Goal: Navigation & Orientation: Find specific page/section

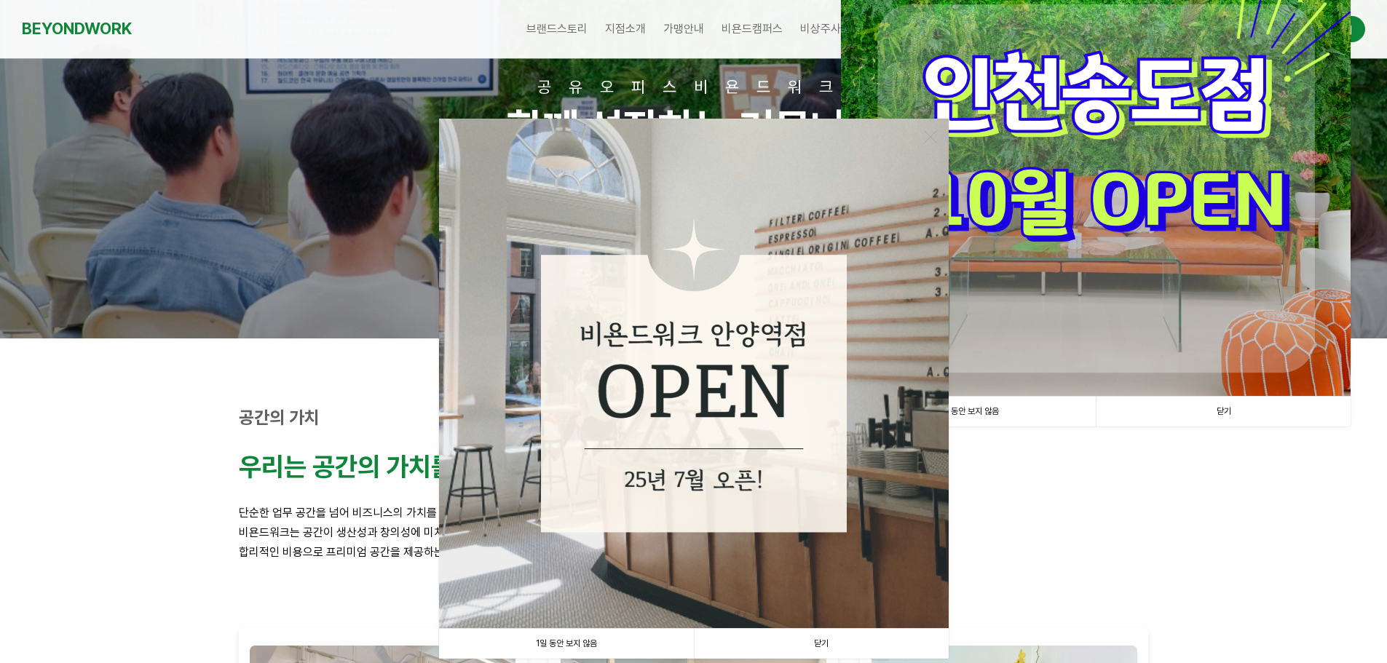
scroll to position [364, 0]
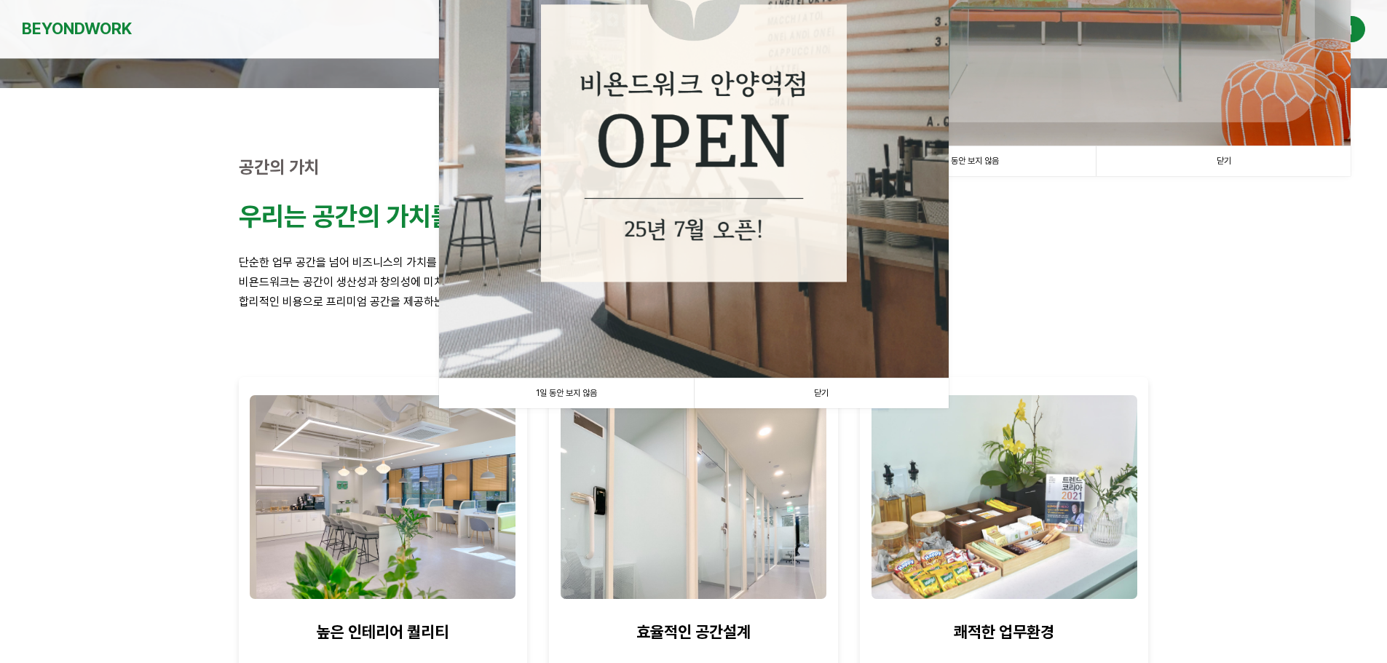
click at [819, 394] on link "닫기" at bounding box center [821, 394] width 255 height 30
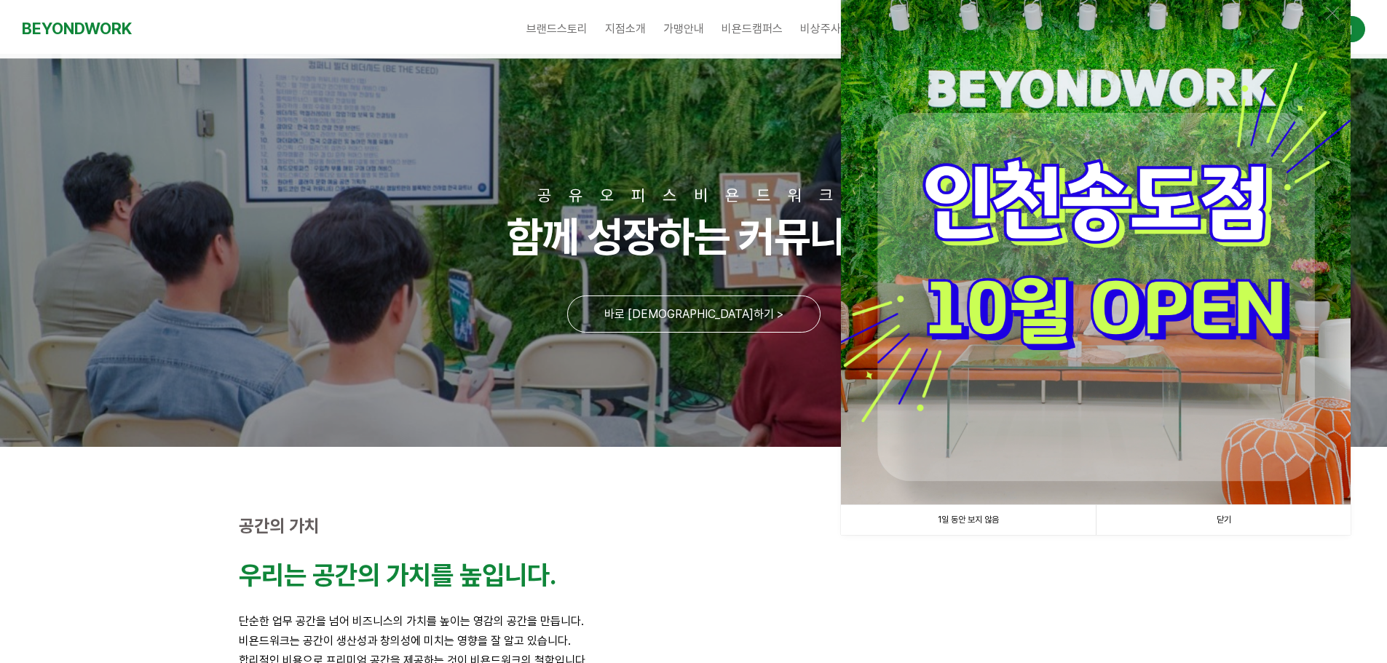
scroll to position [0, 0]
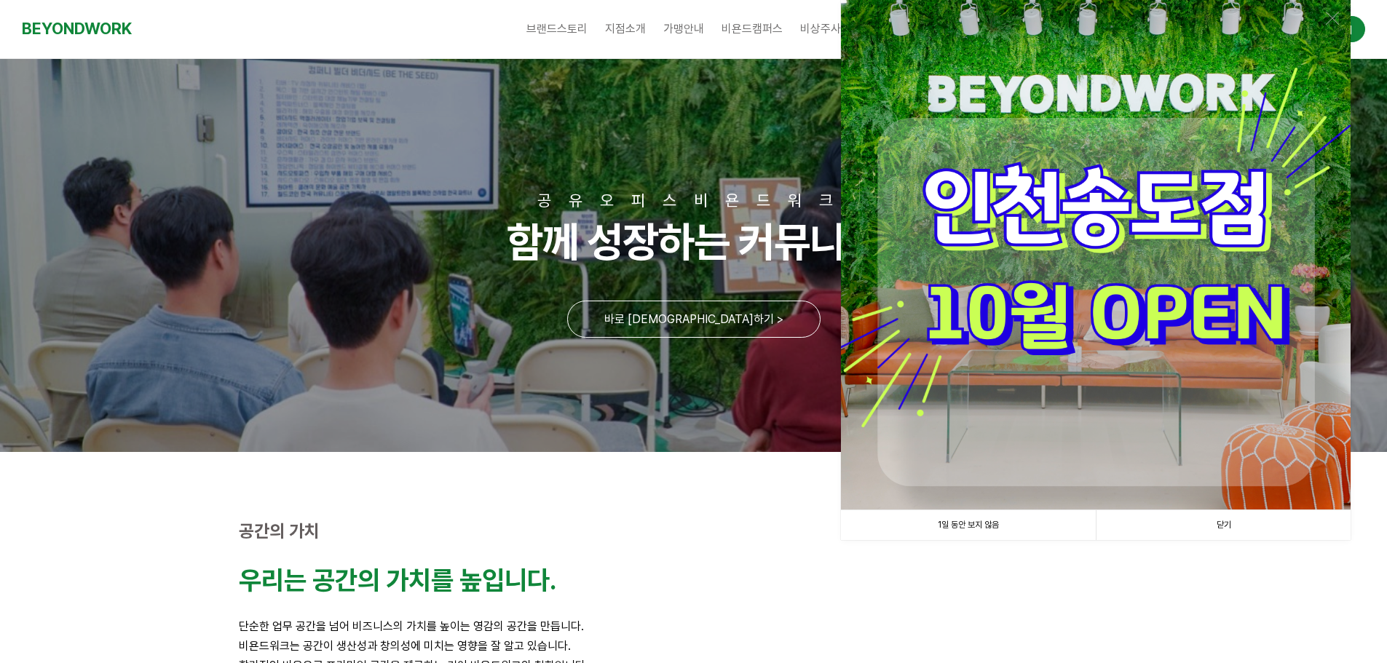
click at [982, 523] on link "1일 동안 보지 않음" at bounding box center [968, 525] width 255 height 30
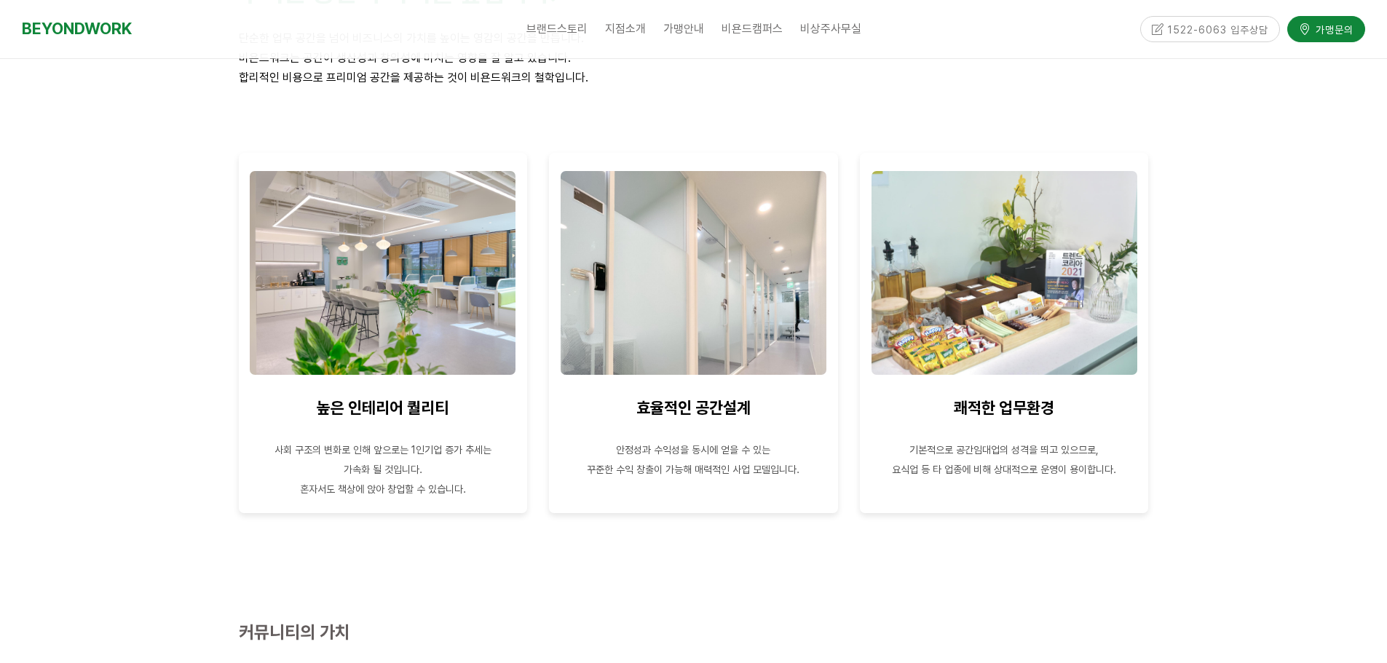
scroll to position [582, 0]
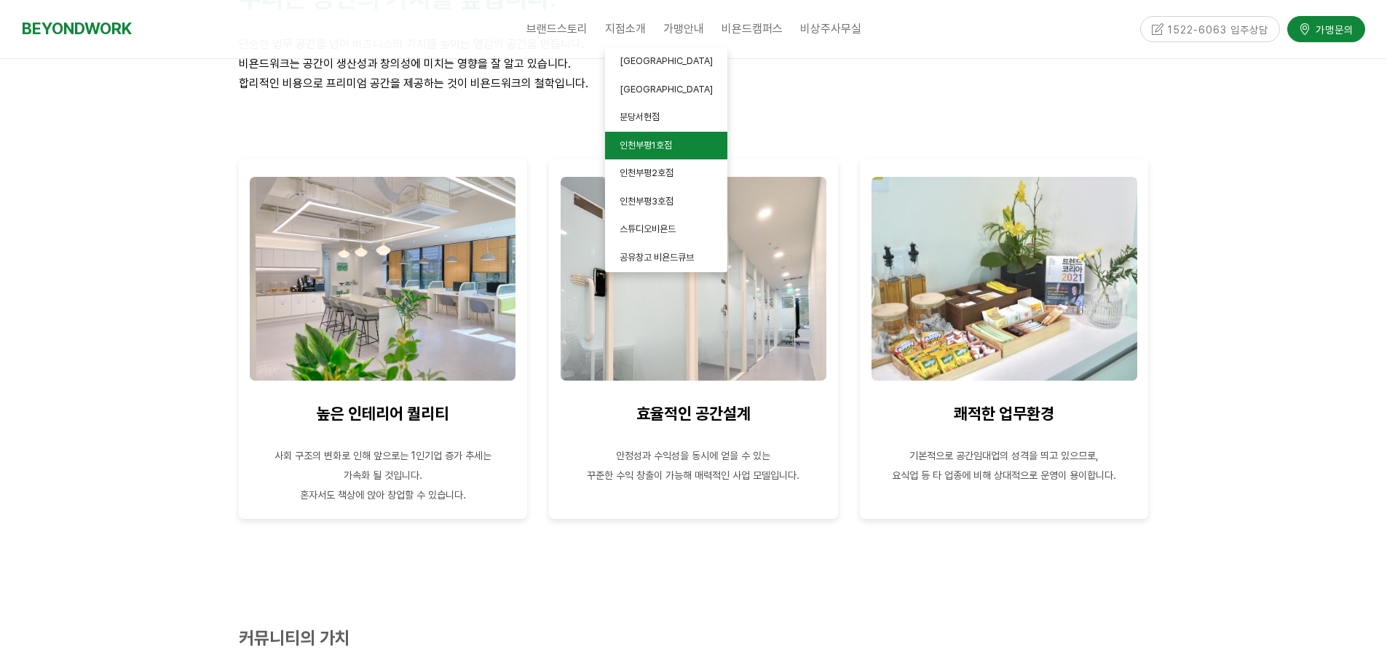
click at [697, 149] on link "인천부평1호점" at bounding box center [666, 146] width 122 height 28
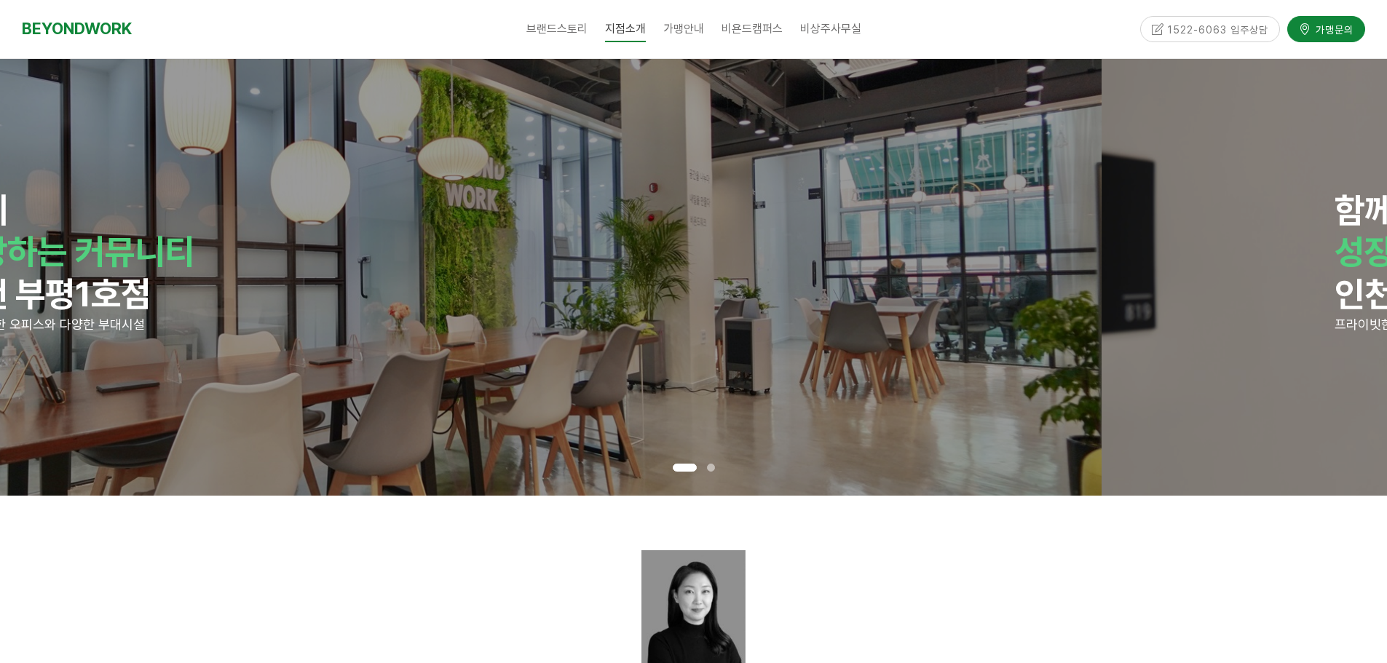
drag, startPoint x: 911, startPoint y: 345, endPoint x: 346, endPoint y: 347, distance: 565.7
click at [394, 347] on p at bounding box center [409, 351] width 922 height 30
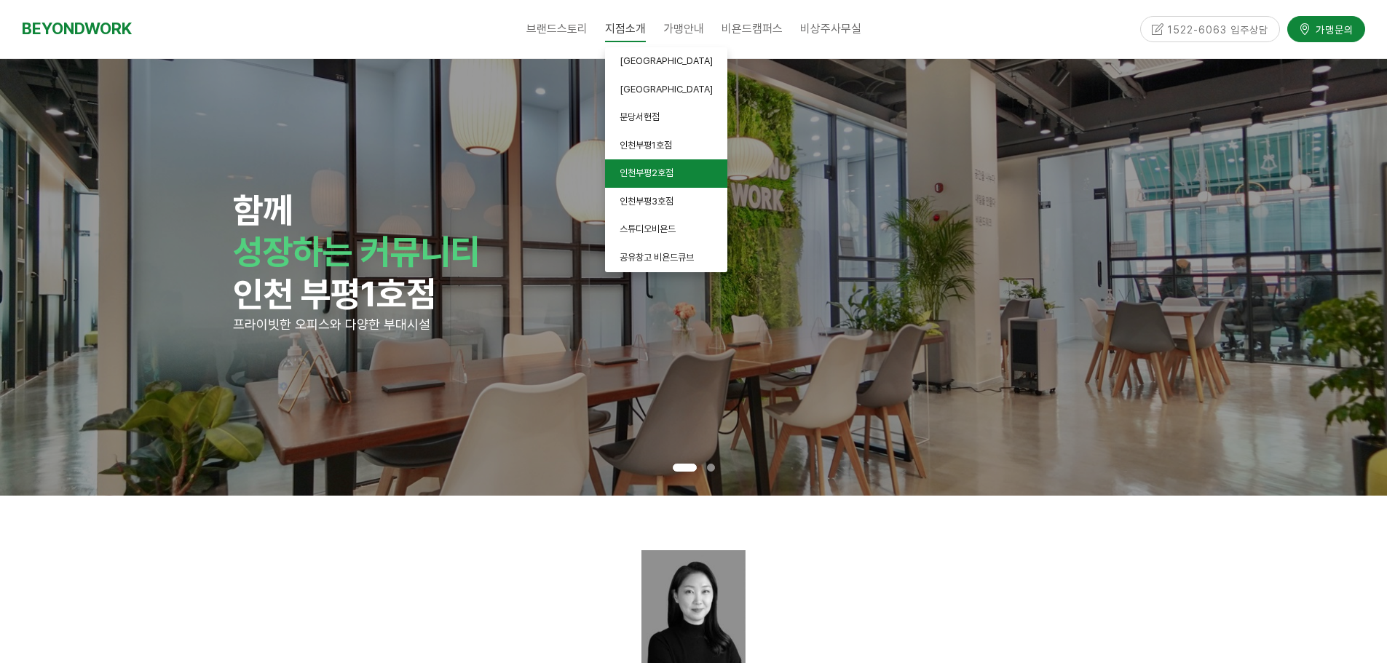
click at [671, 170] on span "인천부평2호점" at bounding box center [647, 172] width 54 height 11
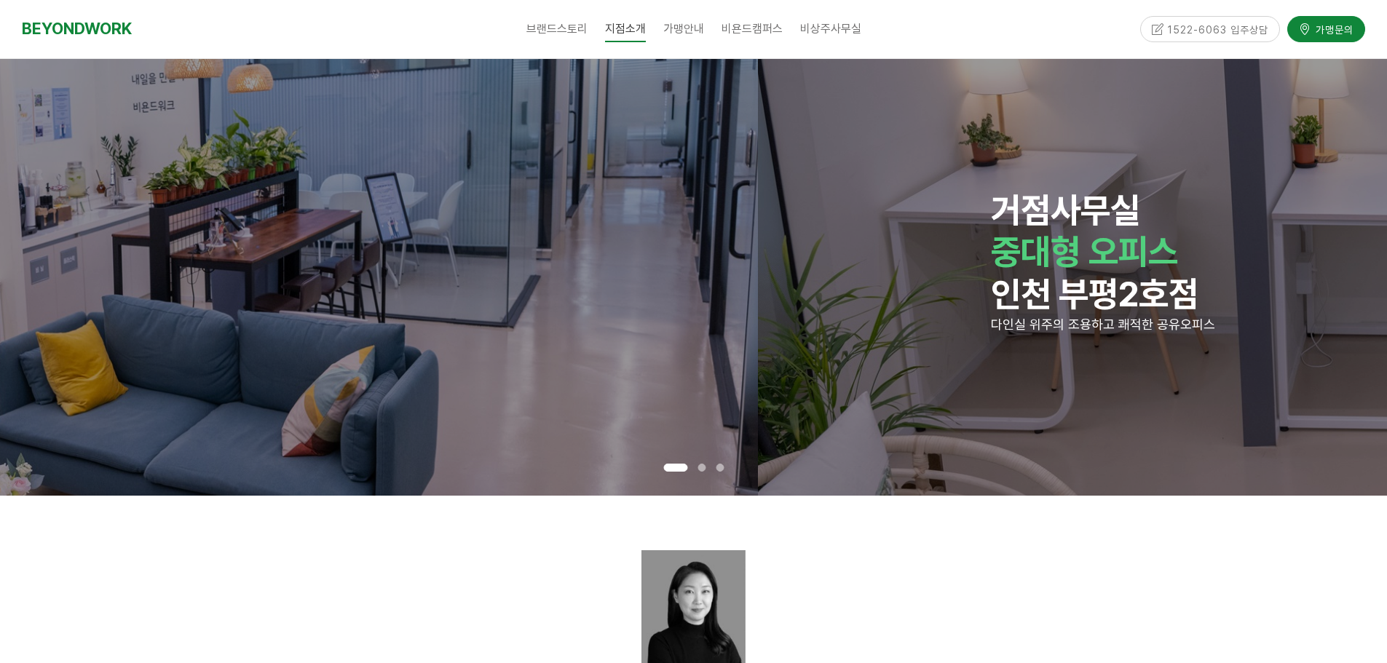
drag, startPoint x: 988, startPoint y: 355, endPoint x: 194, endPoint y: 341, distance: 793.6
click at [207, 342] on p at bounding box center [65, 351] width 922 height 30
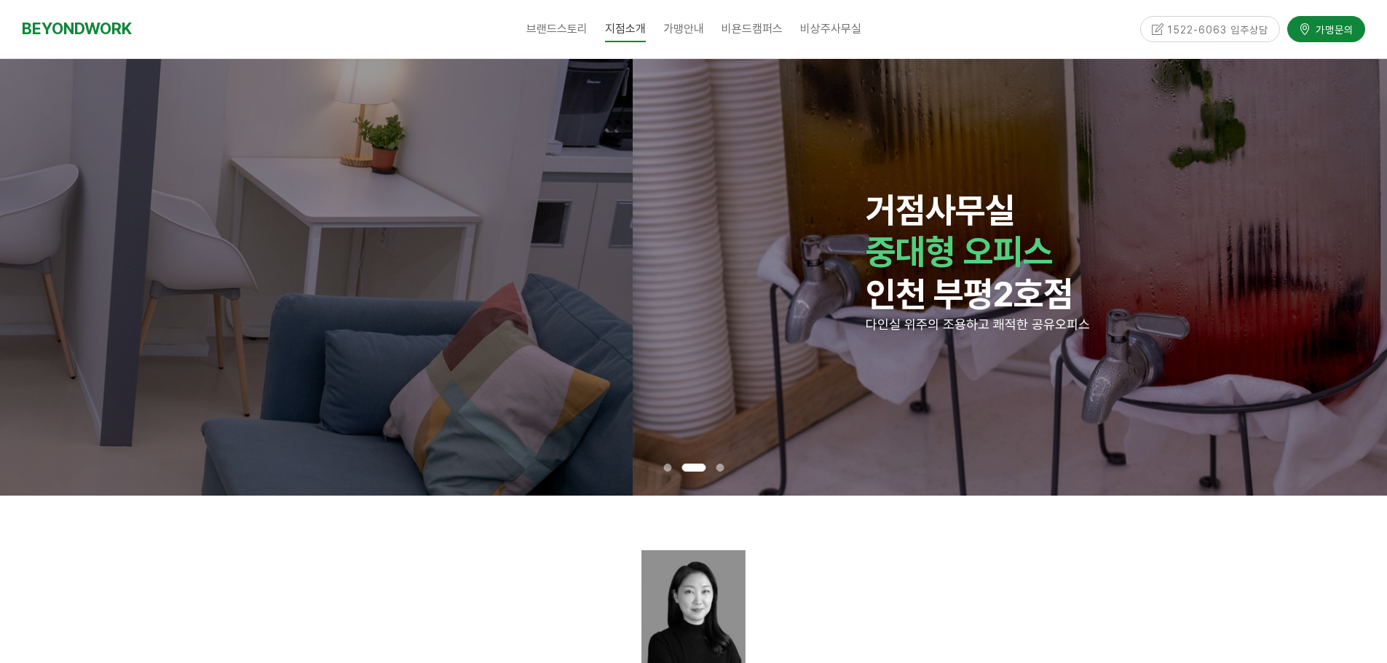
drag, startPoint x: 981, startPoint y: 309, endPoint x: 116, endPoint y: 327, distance: 865.8
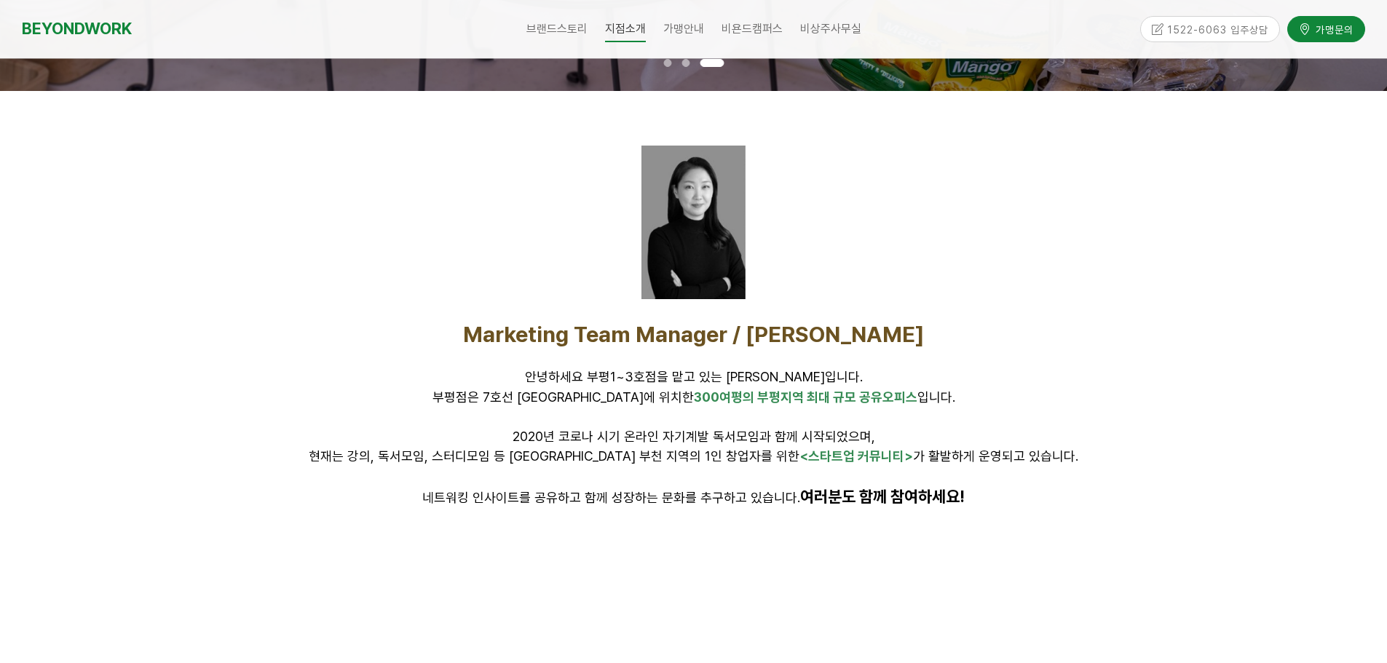
scroll to position [146, 0]
